Goal: Information Seeking & Learning: Learn about a topic

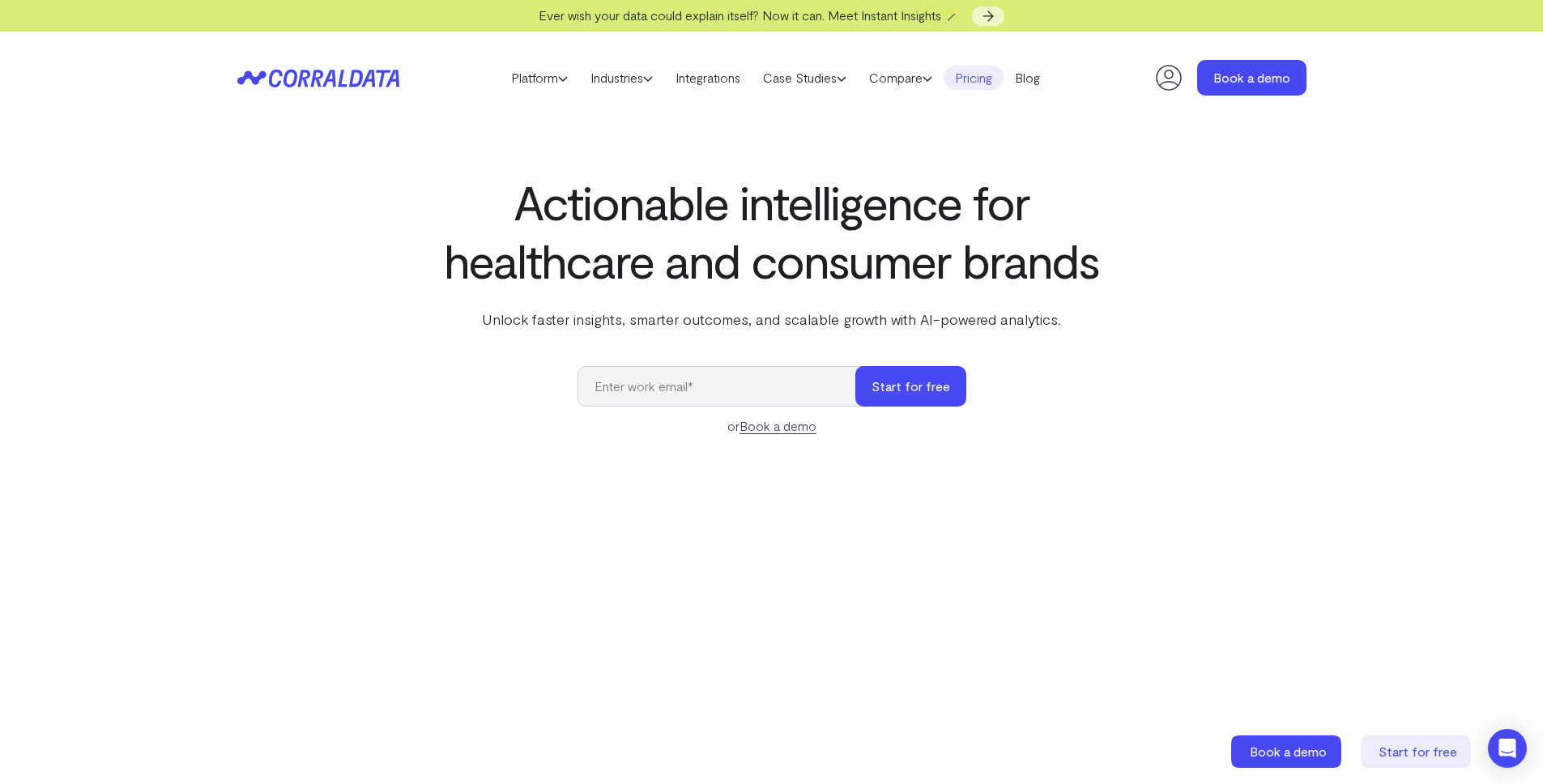
click at [991, 79] on link "Pricing" at bounding box center [974, 77] width 60 height 24
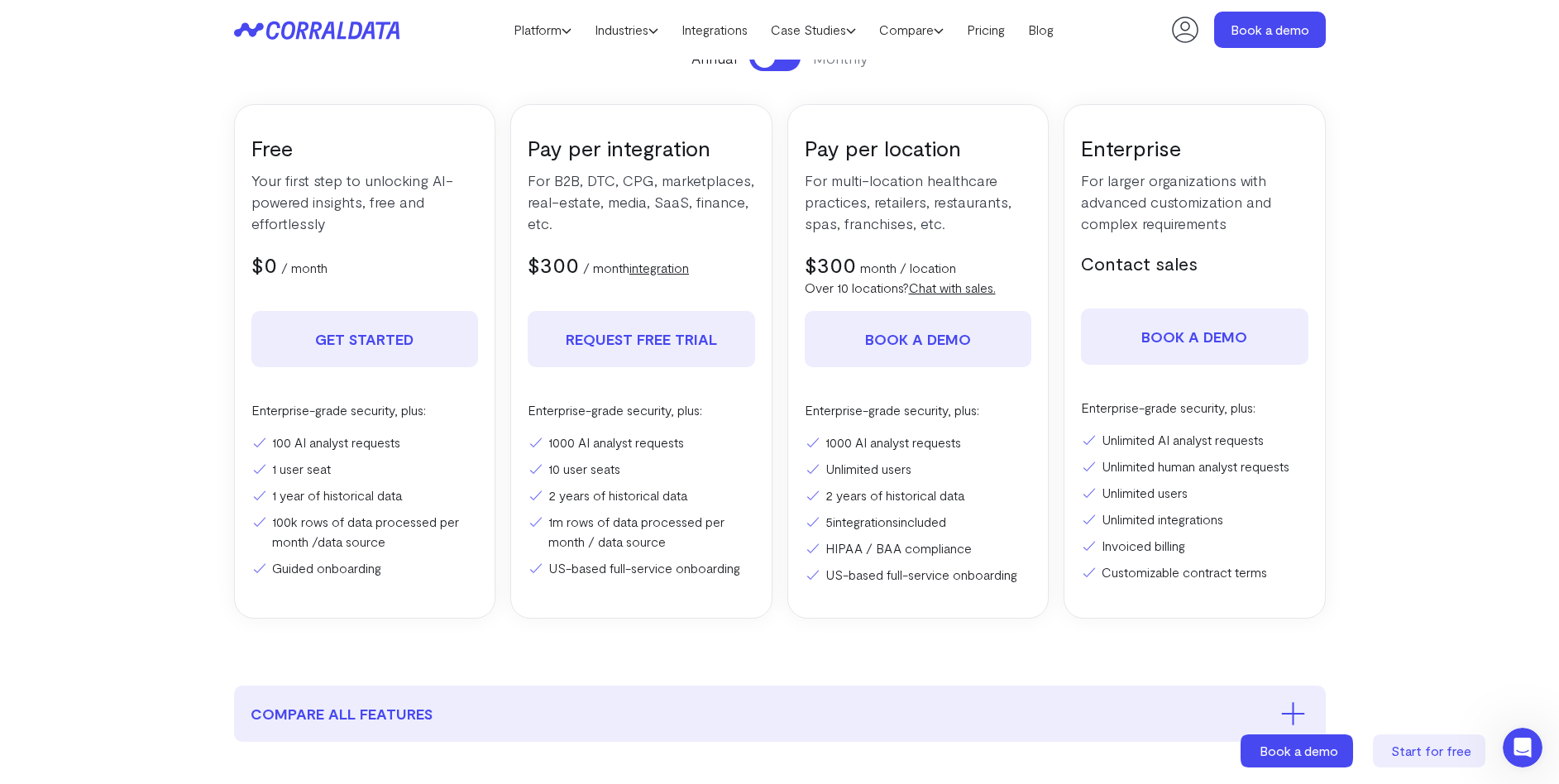
scroll to position [267, 0]
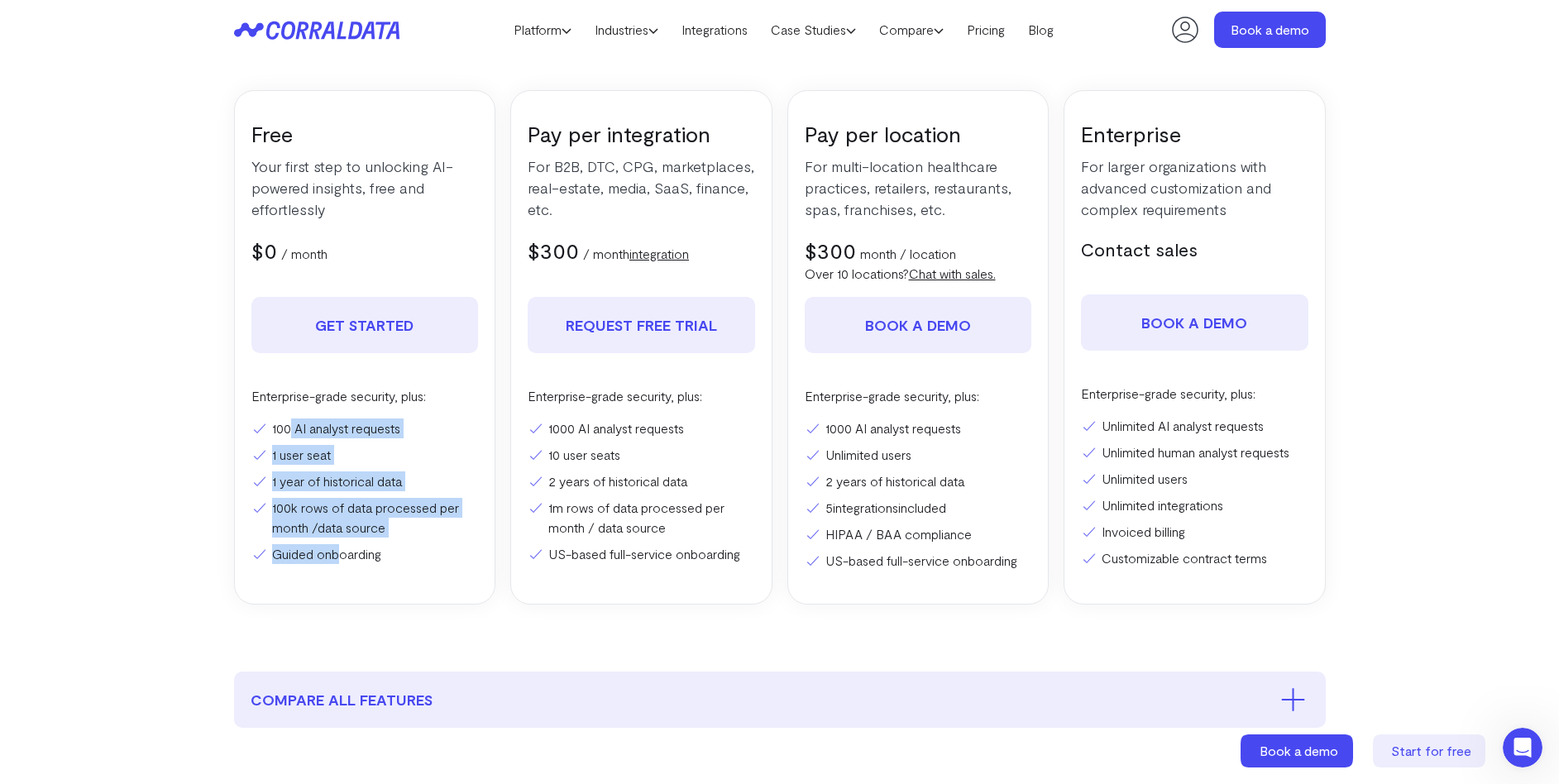
drag, startPoint x: 344, startPoint y: 557, endPoint x: 292, endPoint y: 433, distance: 134.5
click at [292, 433] on ul "100 AI analyst requests 1 user seat 1 year of historical data 100k rows of data…" at bounding box center [365, 491] width 227 height 145
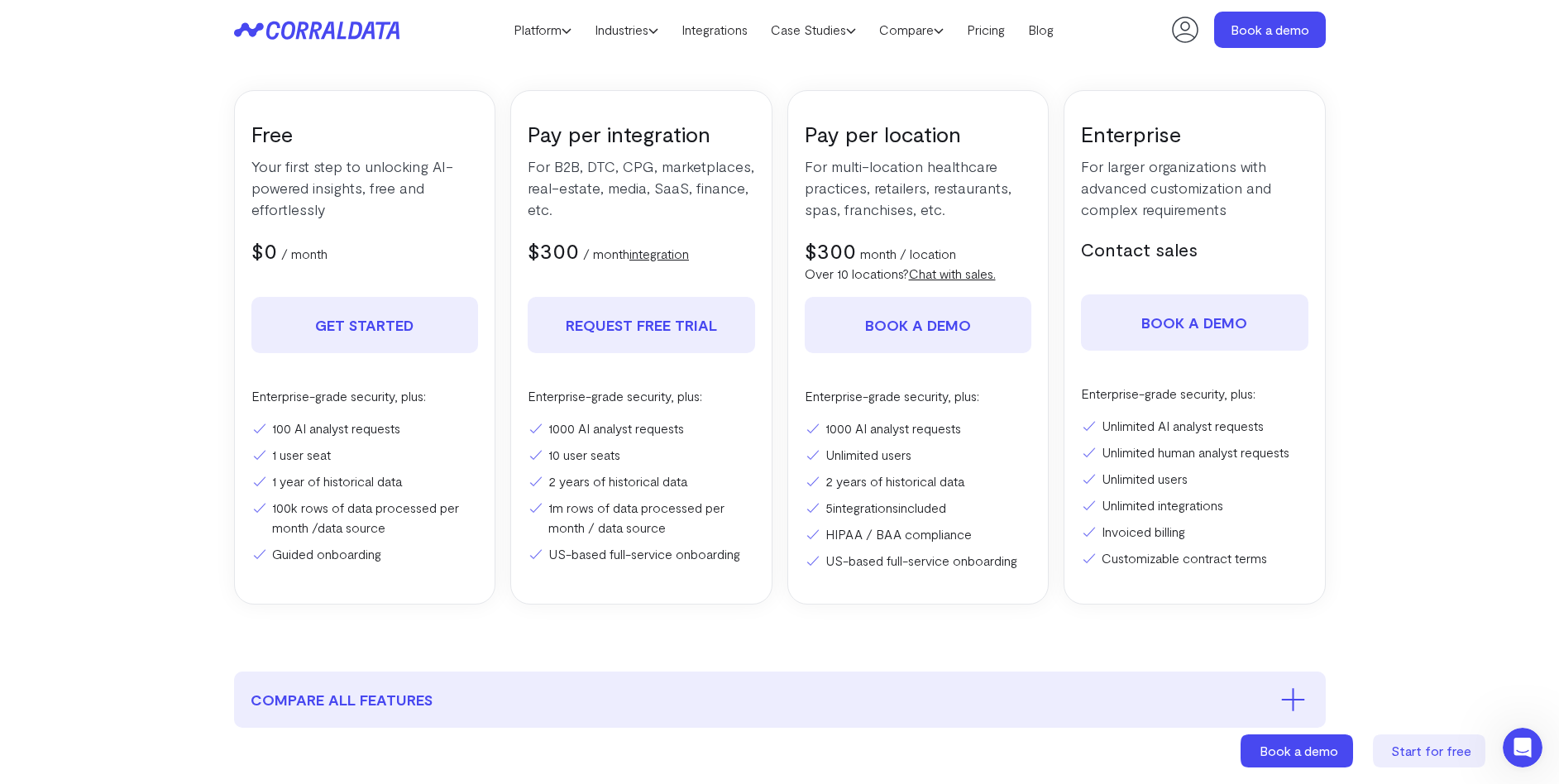
click at [365, 593] on div "Free Your first step to unlocking AI-powered insights, free and effortlessly $0…" at bounding box center [365, 347] width 262 height 514
click at [515, 630] on section "Pricing Everything you need to turn your data into ROI. Start for free. No cred…" at bounding box center [780, 231] width 1191 height 878
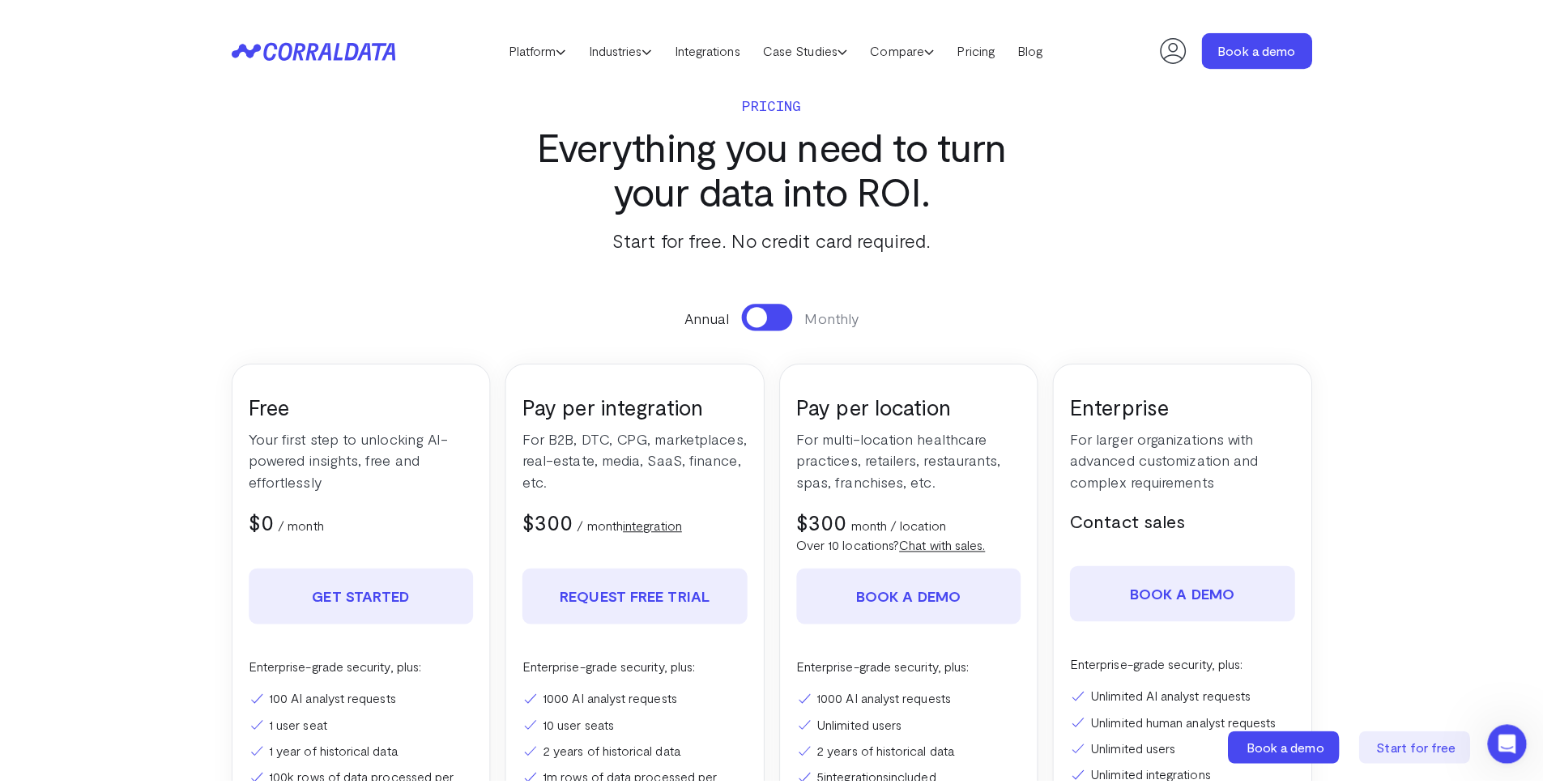
scroll to position [0, 0]
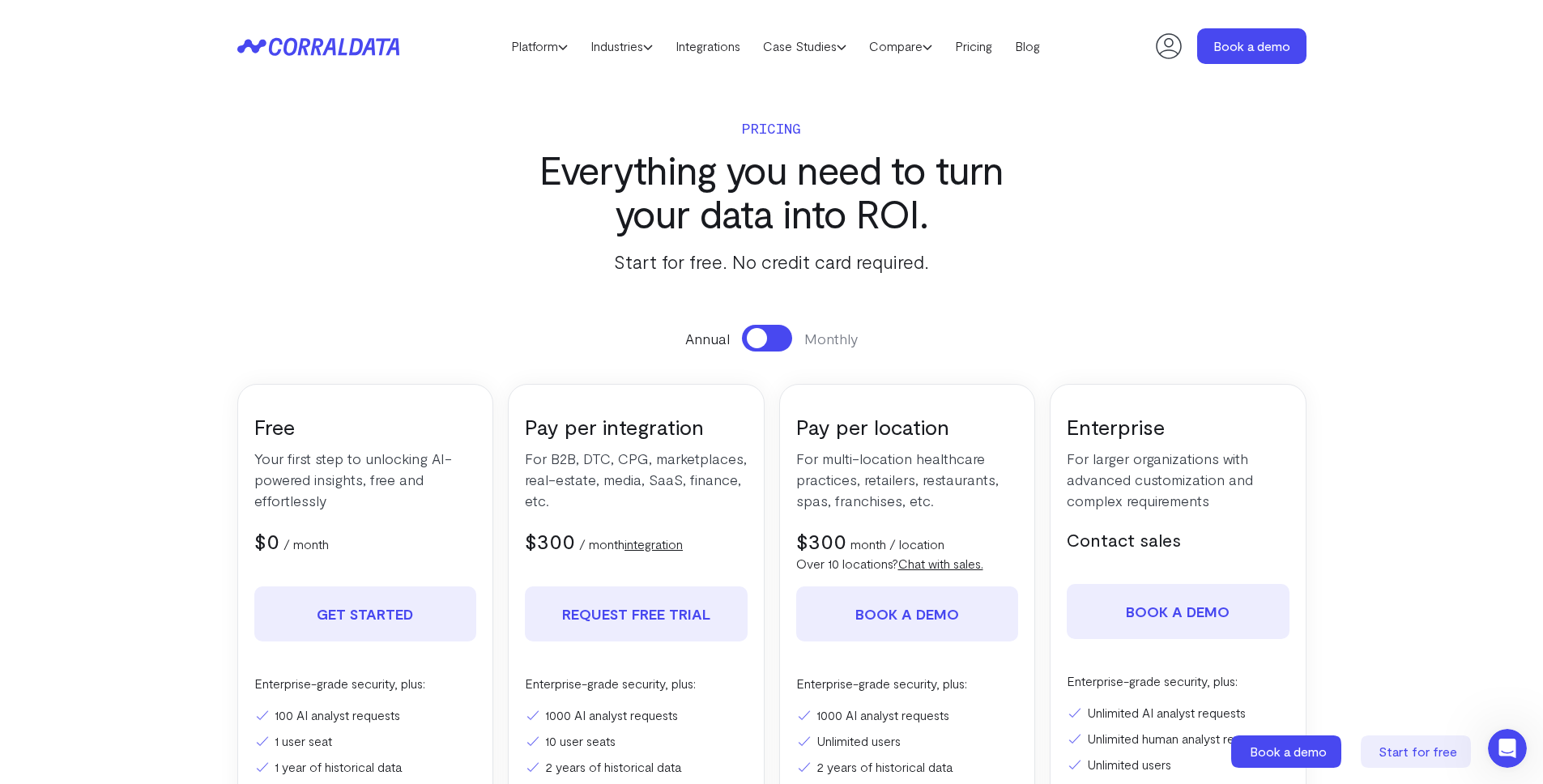
click at [369, 228] on section "Pricing Everything you need to turn your data into ROI. Start for free. No cred…" at bounding box center [772, 522] width 1166 height 861
